Goal: Information Seeking & Learning: Learn about a topic

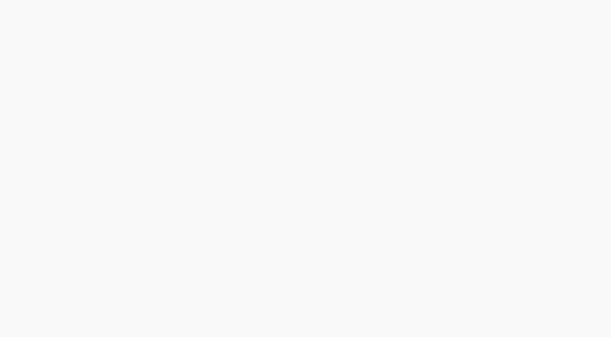
click at [608, 0] on html at bounding box center [305, 0] width 611 height 0
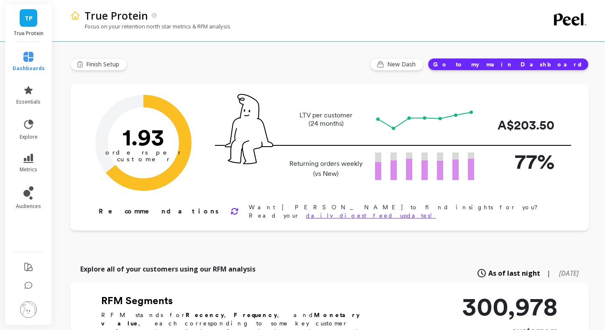
click at [29, 201] on link "audiences" at bounding box center [29, 197] width 32 height 23
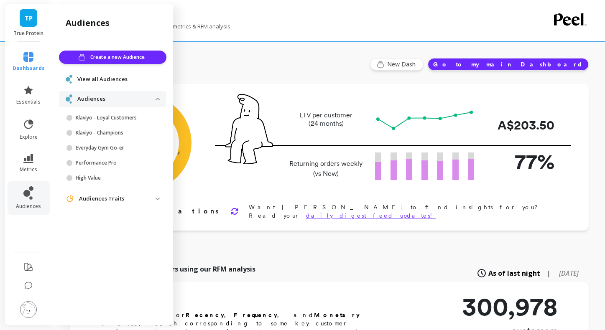
click at [28, 316] on img at bounding box center [28, 309] width 17 height 17
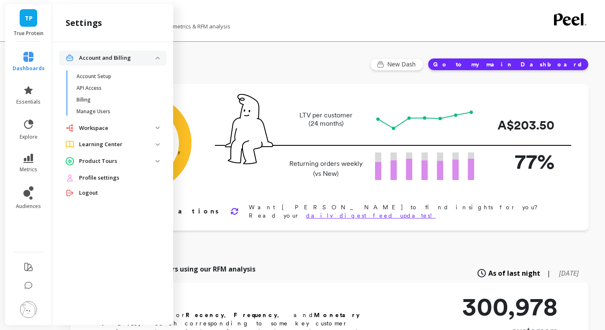
click at [31, 315] on img at bounding box center [28, 309] width 17 height 17
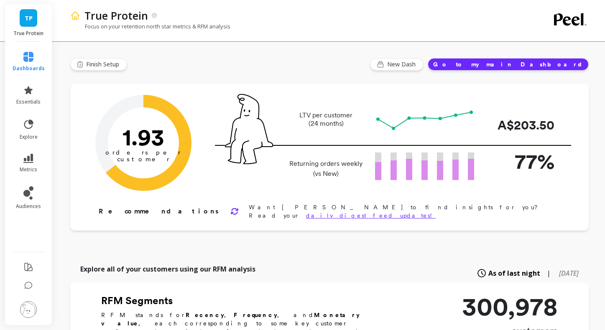
click at [28, 315] on img at bounding box center [28, 309] width 17 height 17
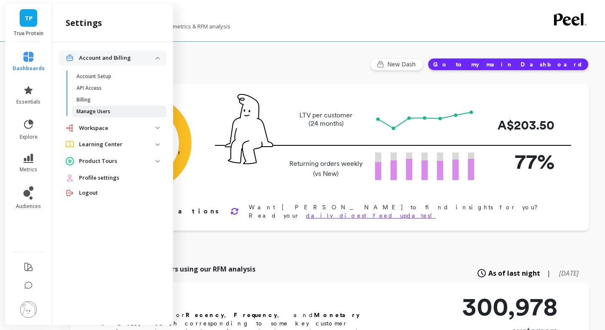
click at [115, 115] on link "Manage Users" at bounding box center [119, 112] width 94 height 12
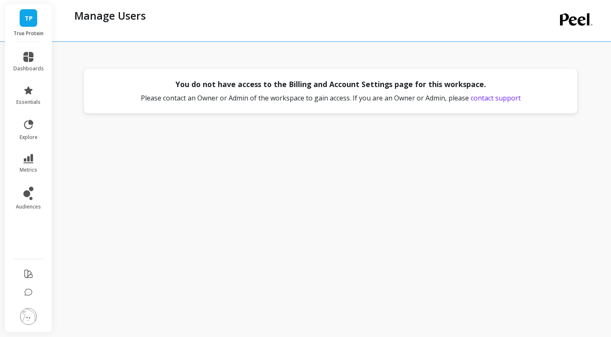
click at [29, 312] on img at bounding box center [28, 316] width 17 height 17
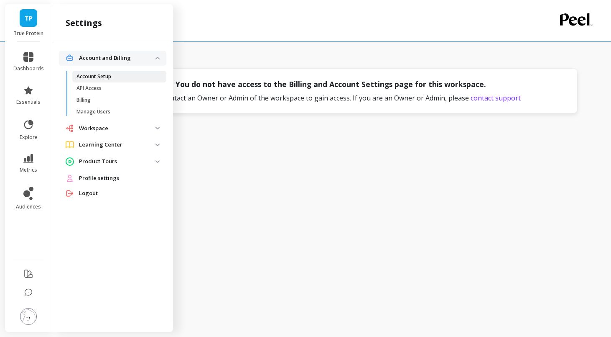
click at [110, 75] on p "Account Setup" at bounding box center [94, 76] width 35 height 7
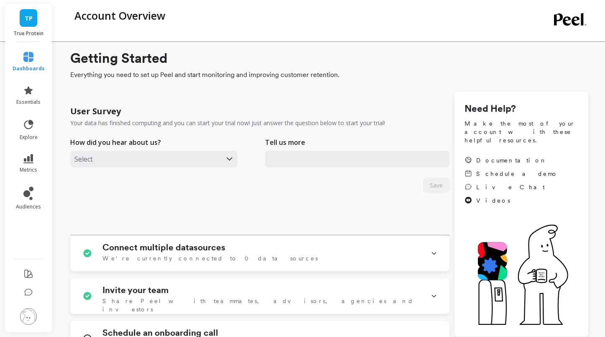
click at [29, 322] on img at bounding box center [28, 316] width 17 height 17
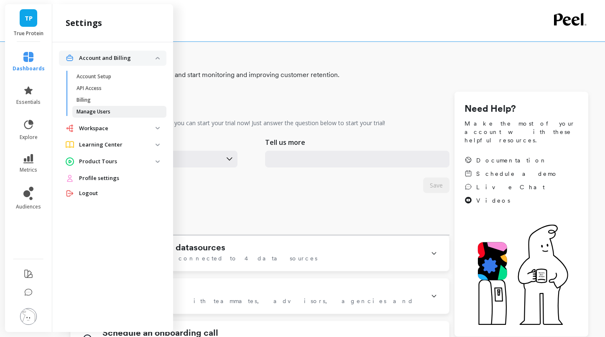
click at [111, 109] on span "Manage Users" at bounding box center [117, 111] width 80 height 7
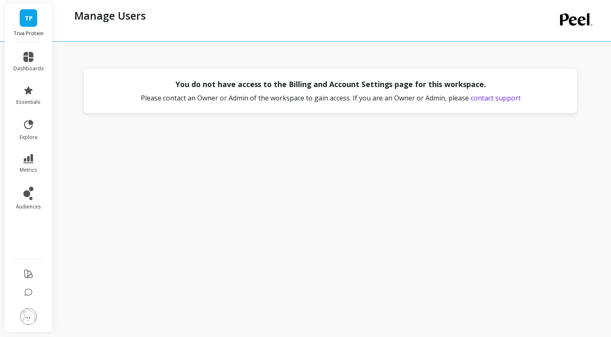
click at [340, 273] on div "You do not have access to the Billing and Account Settings page for this worksp…" at bounding box center [332, 166] width 524 height 319
click at [25, 18] on span "TP" at bounding box center [29, 18] width 8 height 10
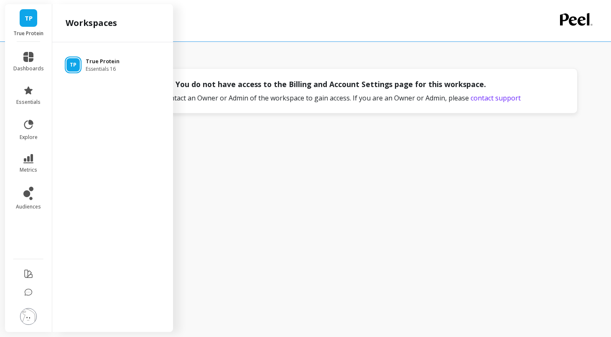
click at [101, 68] on span "Essentials 16" at bounding box center [103, 69] width 34 height 7
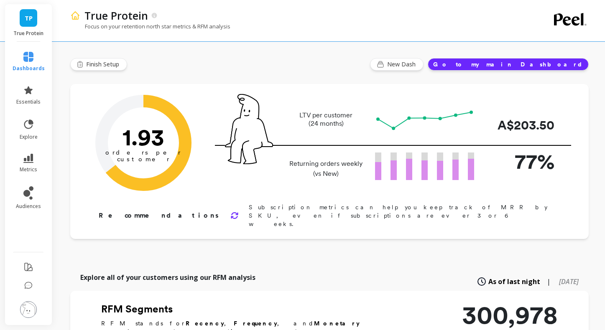
click at [32, 61] on icon at bounding box center [28, 57] width 10 height 10
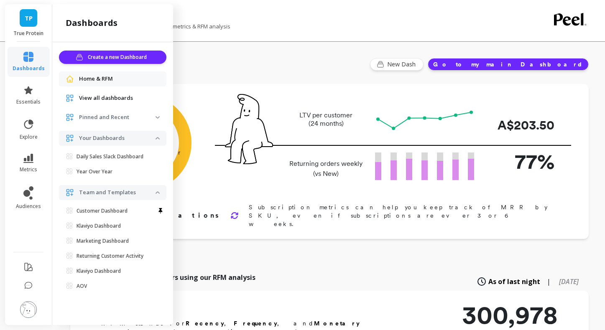
click at [119, 97] on span "View all dashboards" at bounding box center [106, 98] width 54 height 8
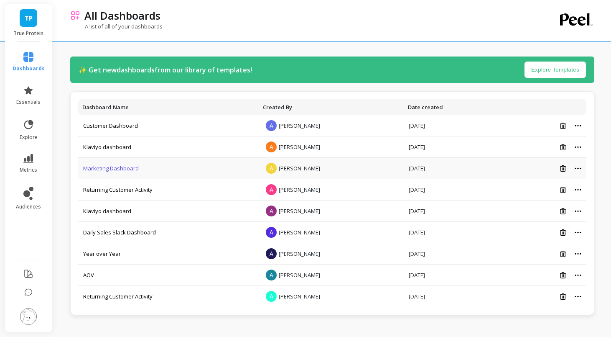
click at [119, 170] on link "Marketing Dashboard" at bounding box center [111, 168] width 56 height 8
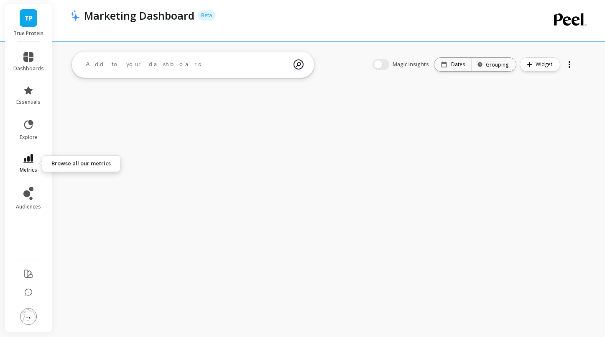
click at [31, 162] on icon at bounding box center [28, 158] width 10 height 9
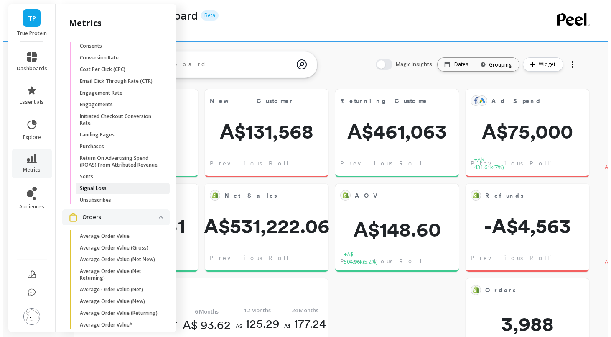
scroll to position [894, 0]
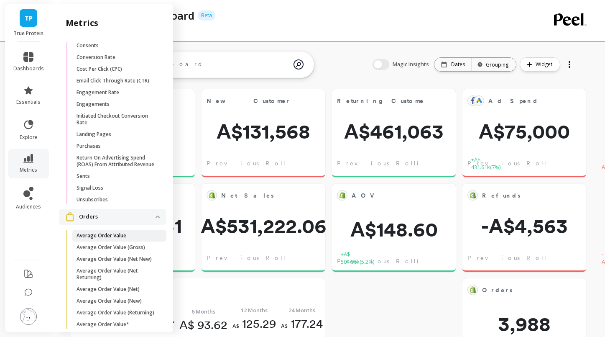
click at [128, 239] on span "Average Order Value" at bounding box center [117, 235] width 80 height 7
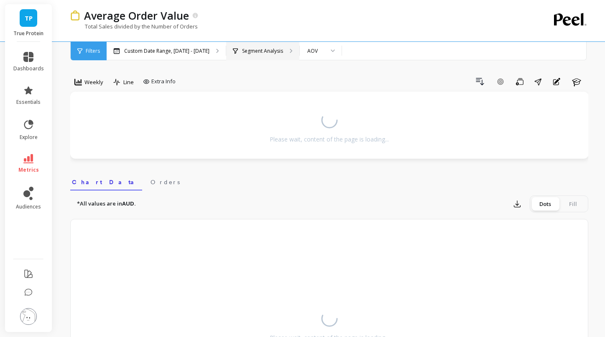
click at [246, 51] on p "Segment Analysis" at bounding box center [262, 51] width 41 height 7
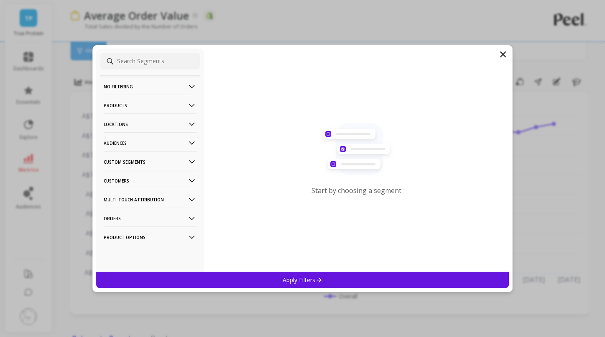
click at [138, 60] on input at bounding box center [150, 61] width 100 height 17
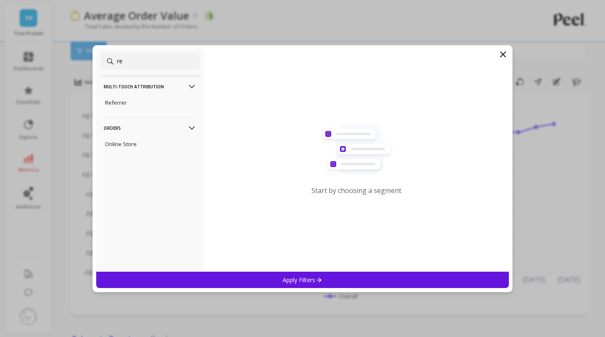
type input "re"
click at [156, 112] on div "re Multi-Touch Attribution Referrer Orders Online Store" at bounding box center [150, 160] width 108 height 223
click at [156, 108] on div "Referrer" at bounding box center [150, 102] width 100 height 13
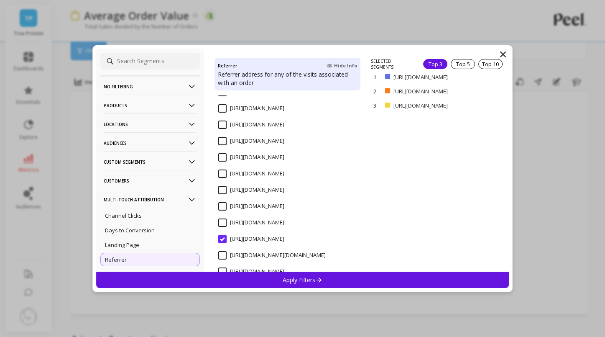
scroll to position [437, 0]
click at [223, 221] on input "https://couponfollow.com/" at bounding box center [251, 224] width 66 height 8
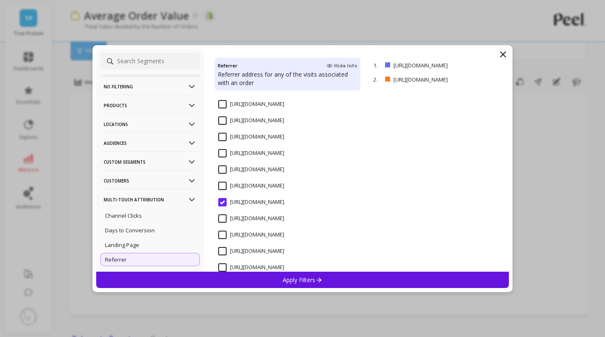
scroll to position [1882, 0]
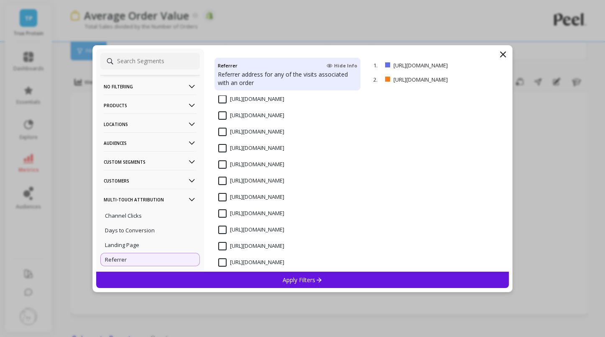
click at [222, 199] on input "[URL][DOMAIN_NAME]" at bounding box center [251, 197] width 66 height 8
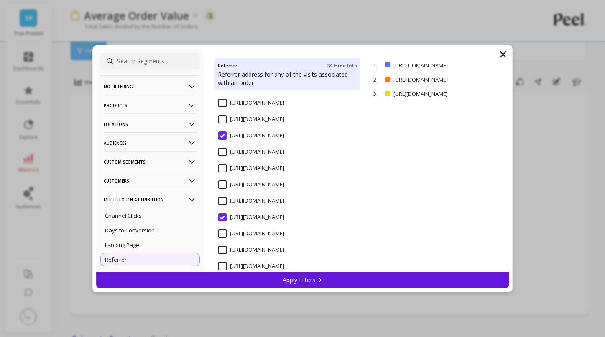
scroll to position [1965, 0]
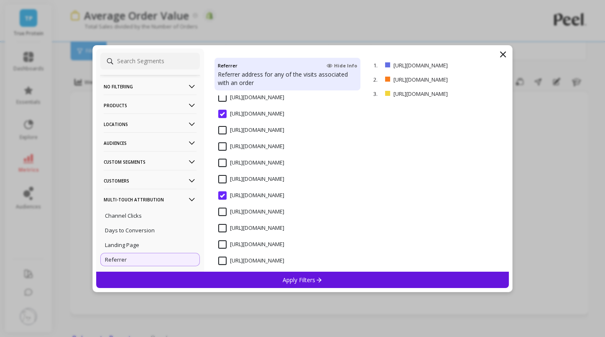
click at [222, 134] on span "https://www.google.com.au/aclk" at bounding box center [251, 135] width 66 height 18
click at [226, 97] on input "[URL][DOMAIN_NAME]" at bounding box center [251, 97] width 66 height 8
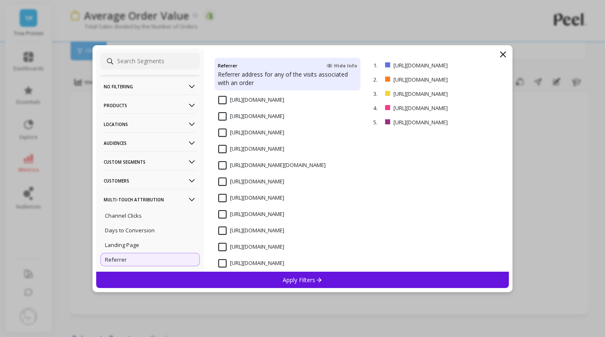
scroll to position [1512, 0]
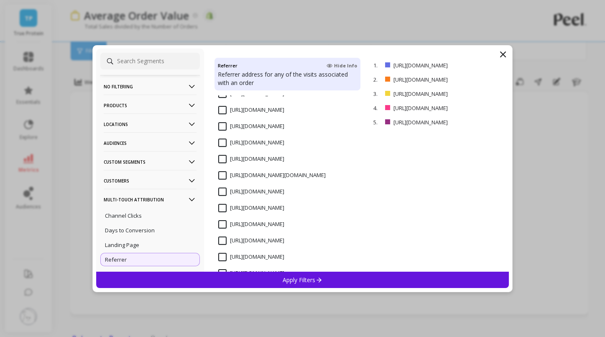
click at [222, 141] on input "https://www.bing.com/search" at bounding box center [251, 142] width 66 height 8
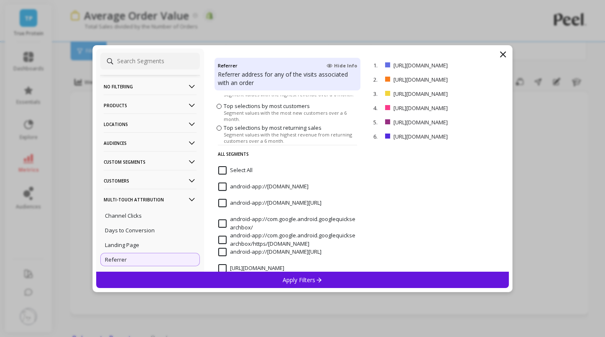
scroll to position [0, 0]
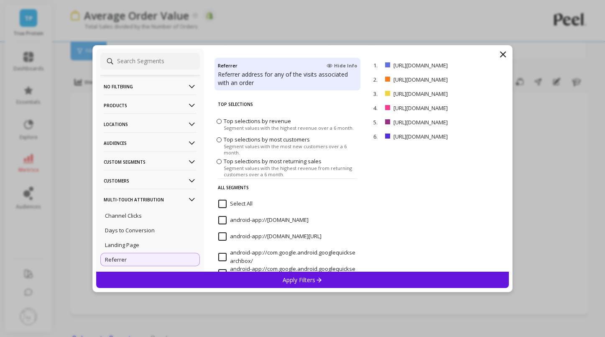
click at [164, 63] on input at bounding box center [150, 61] width 100 height 17
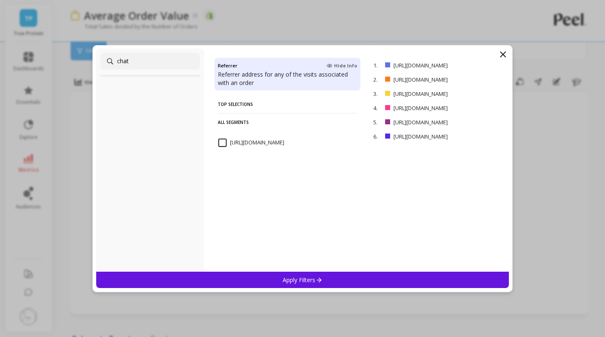
click at [219, 147] on span "[URL][DOMAIN_NAME]" at bounding box center [251, 147] width 66 height 18
click at [141, 57] on input "chat" at bounding box center [150, 61] width 100 height 17
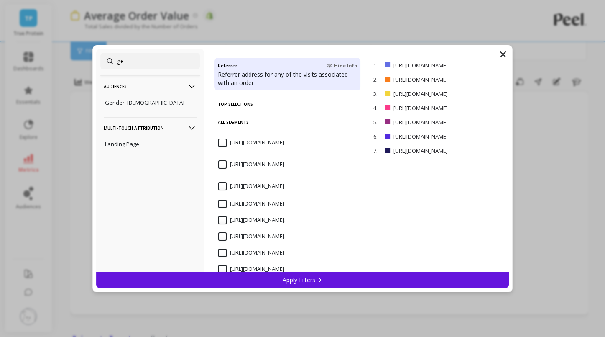
type input "g"
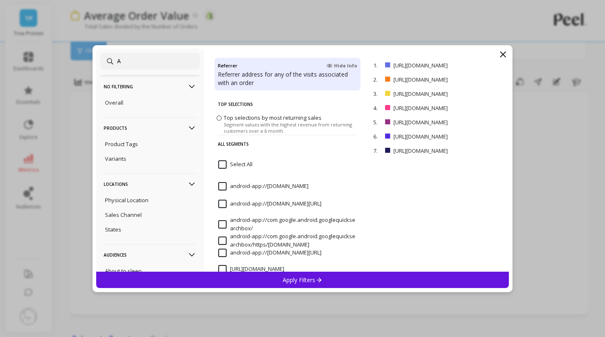
type input "AI"
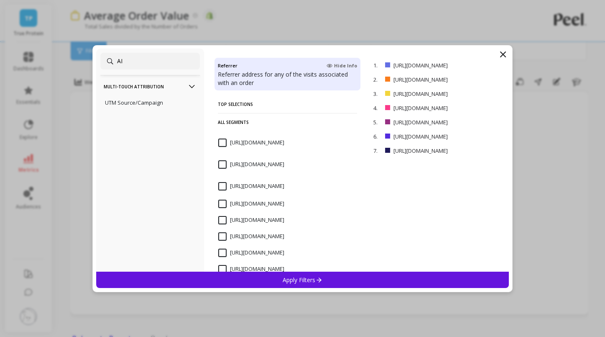
click at [152, 62] on input "AI" at bounding box center [150, 61] width 100 height 17
type input "p"
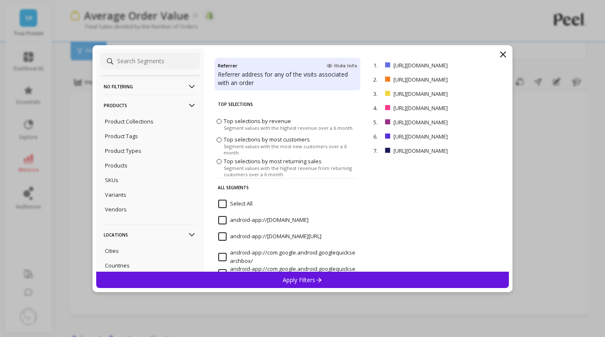
click at [357, 280] on div "Apply Filters" at bounding box center [302, 279] width 413 height 16
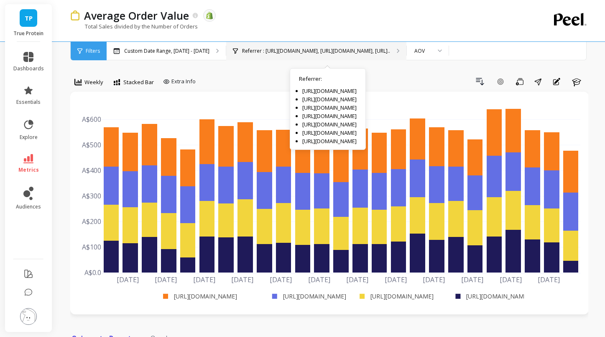
click at [370, 51] on p "Referrer : Https://www.google.com/, Https://www.trueprotein.com.au/, Https://ch…" at bounding box center [316, 51] width 148 height 7
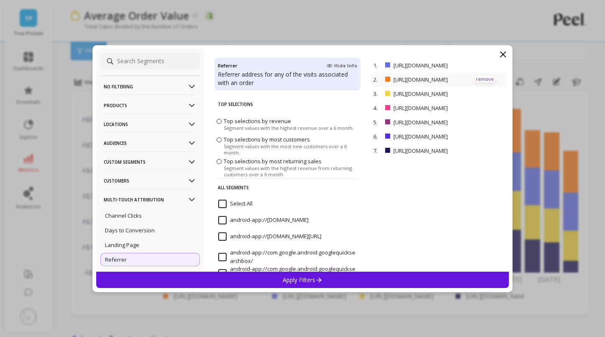
click at [485, 79] on p "remove" at bounding box center [484, 79] width 21 height 6
click at [442, 277] on div "Apply Filters" at bounding box center [302, 279] width 413 height 16
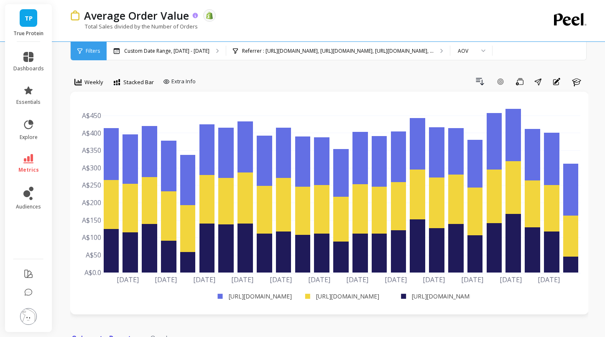
click at [141, 22] on p "Average Order Value" at bounding box center [136, 15] width 105 height 14
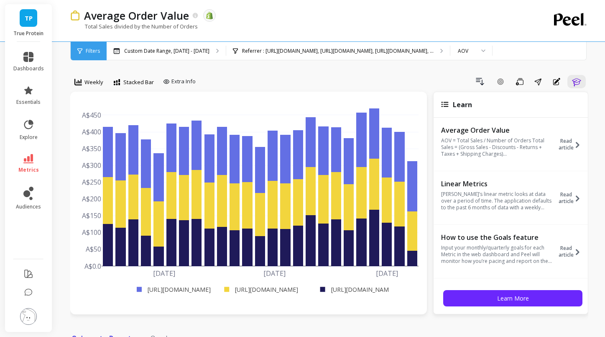
click at [32, 160] on icon at bounding box center [28, 158] width 10 height 9
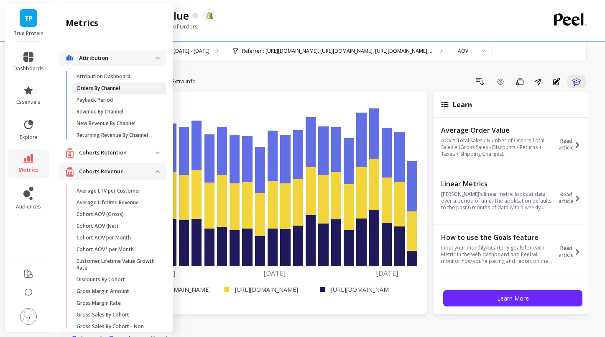
click at [110, 87] on p "Orders By Channel" at bounding box center [98, 88] width 43 height 7
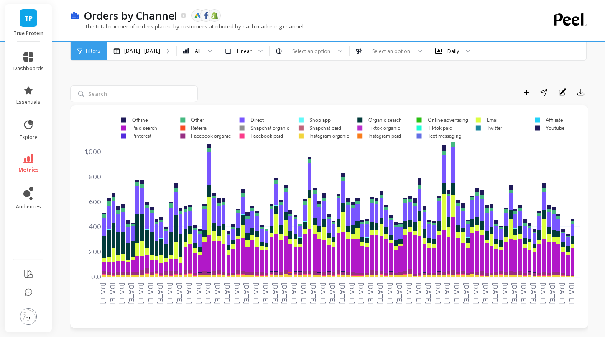
click at [90, 56] on div "Filters" at bounding box center [89, 51] width 36 height 18
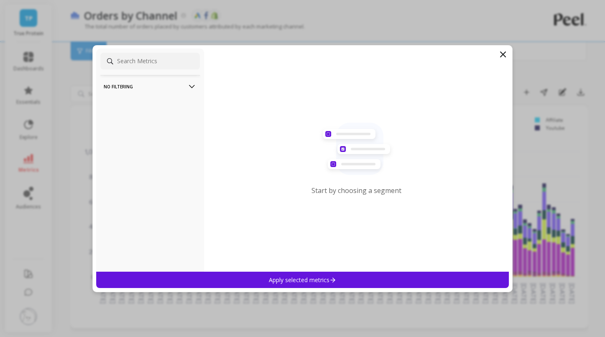
click at [136, 64] on input at bounding box center [150, 61] width 100 height 17
type input "r"
click at [499, 55] on icon at bounding box center [503, 54] width 10 height 10
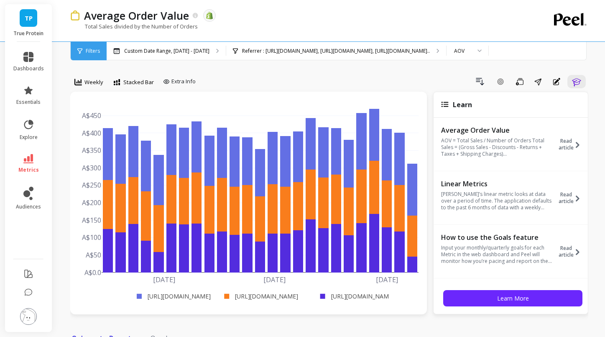
click at [531, 328] on nav "Chart Data Orders" at bounding box center [329, 336] width 518 height 19
click at [434, 78] on div "Drill Down Add Goal Save Share Annotations Learn" at bounding box center [393, 81] width 389 height 13
click at [577, 86] on icon "button" at bounding box center [577, 82] width 10 height 10
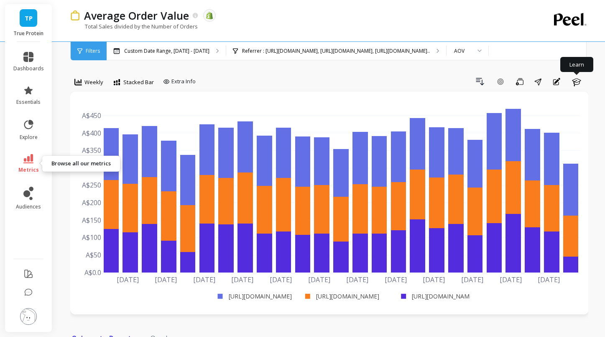
click at [28, 158] on icon at bounding box center [28, 158] width 10 height 9
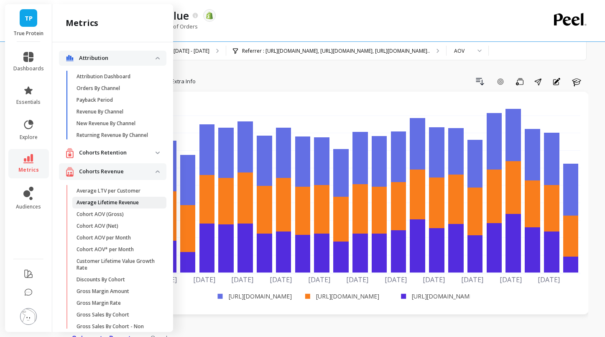
scroll to position [176, 0]
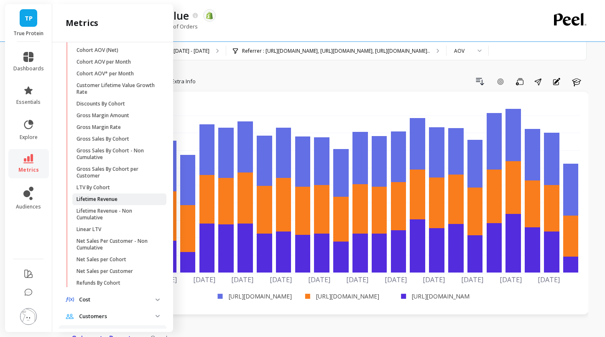
click at [107, 202] on p "Lifetime Revenue" at bounding box center [97, 199] width 41 height 7
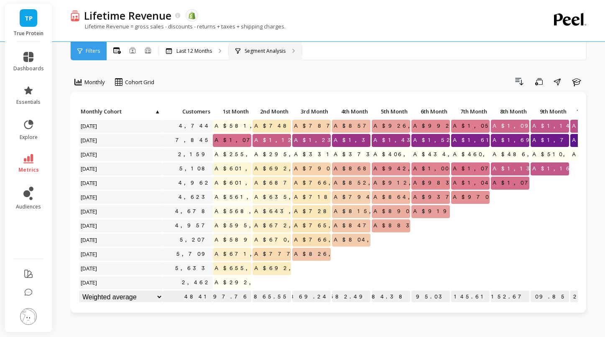
click at [271, 48] on p "Segment Analysis" at bounding box center [265, 51] width 41 height 7
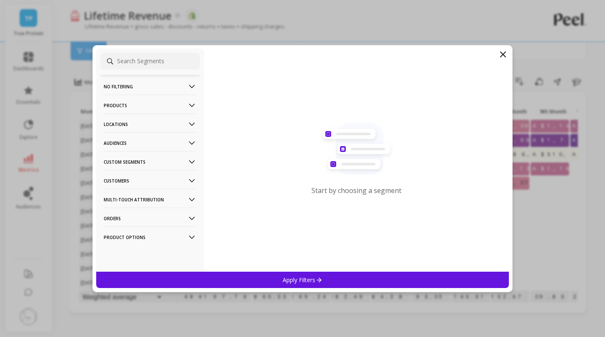
click at [156, 59] on input at bounding box center [150, 61] width 100 height 17
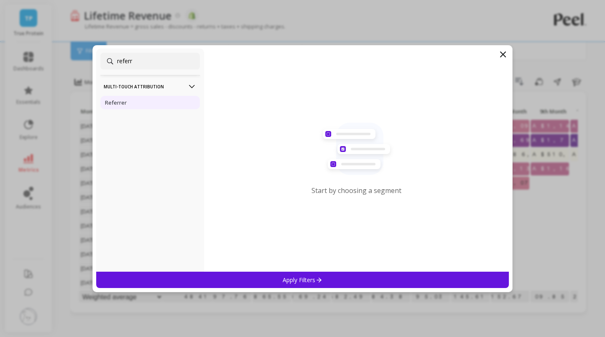
type input "referr"
click at [133, 100] on div "Referrer" at bounding box center [150, 102] width 100 height 13
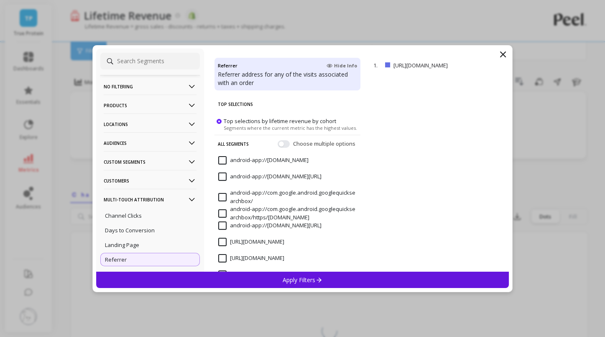
click at [153, 63] on input at bounding box center [150, 61] width 100 height 17
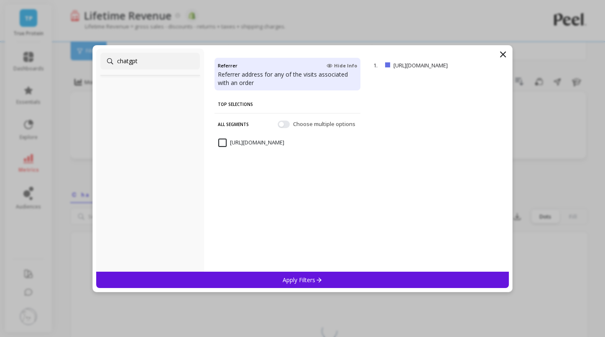
type input "chatgpt"
click at [277, 139] on input "[URL][DOMAIN_NAME]" at bounding box center [251, 142] width 66 height 8
click at [372, 274] on div "Apply Filters" at bounding box center [302, 279] width 413 height 16
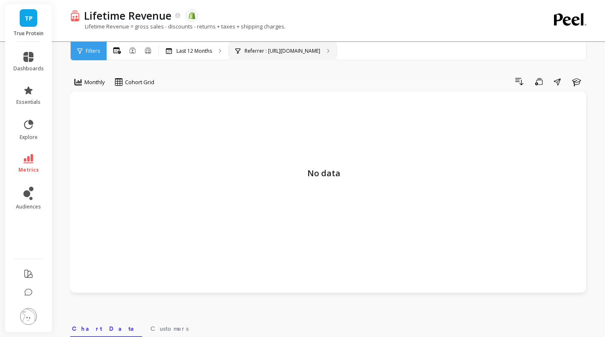
click at [275, 51] on p "Referrer : Https://chatgpt.com/" at bounding box center [283, 51] width 76 height 7
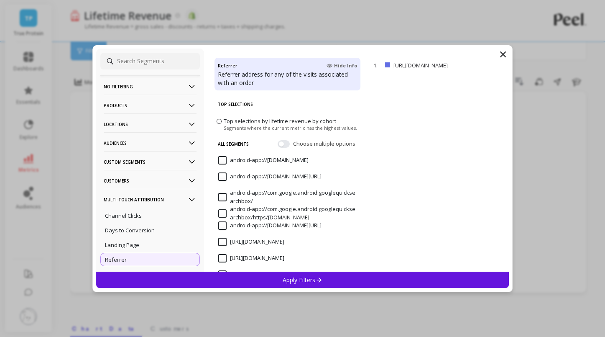
click at [151, 62] on input at bounding box center [150, 61] width 100 height 17
type input "c"
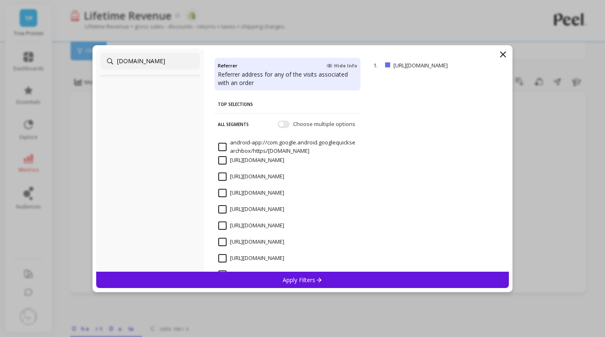
type input "google.com"
click at [279, 125] on button "button" at bounding box center [284, 124] width 12 height 8
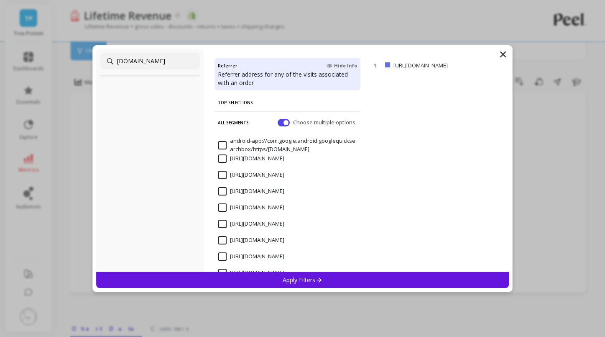
click at [222, 207] on input "[URL][DOMAIN_NAME]" at bounding box center [251, 207] width 66 height 8
click at [224, 220] on input "[URL][DOMAIN_NAME]" at bounding box center [251, 224] width 66 height 8
click at [222, 240] on input "[URL][DOMAIN_NAME]" at bounding box center [251, 240] width 66 height 8
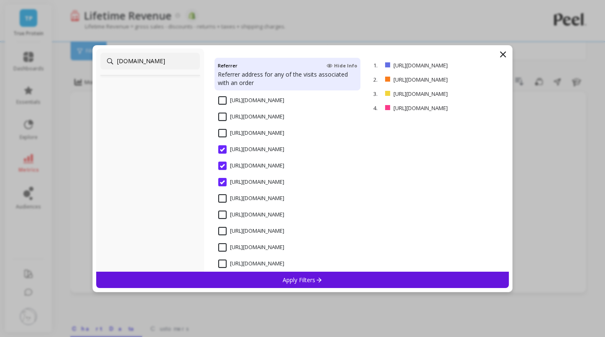
scroll to position [102, 0]
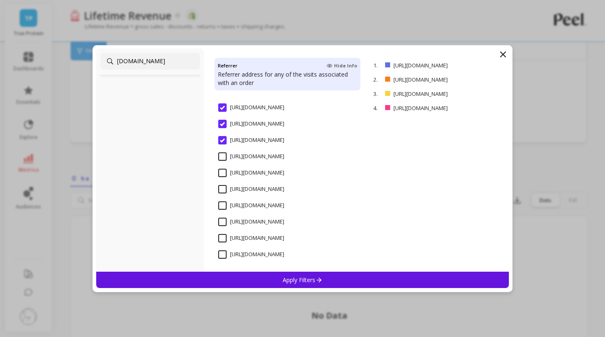
click at [332, 283] on div "Apply Filters" at bounding box center [302, 279] width 413 height 16
